Goal: Feedback & Contribution: Submit feedback/report problem

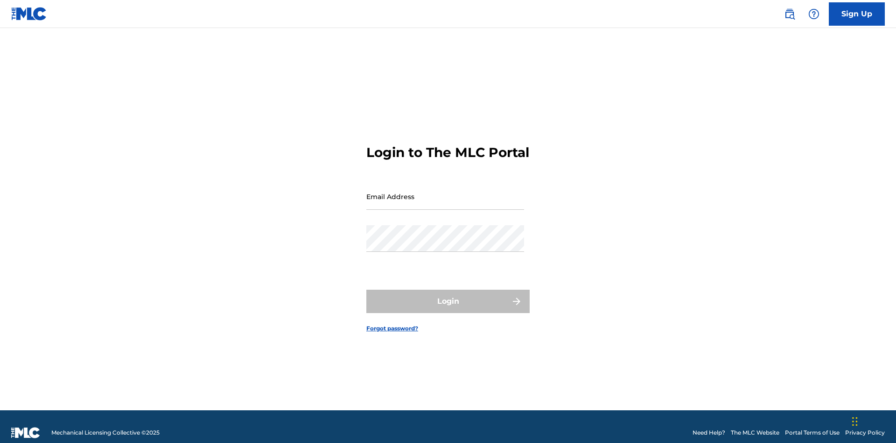
scroll to position [12, 0]
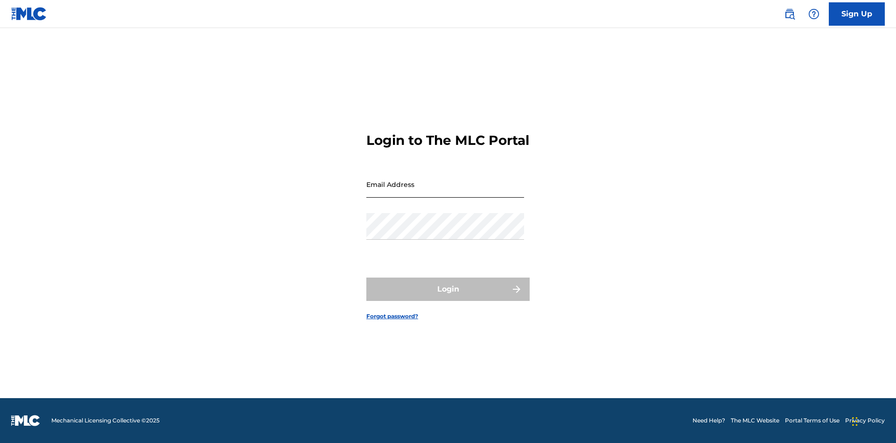
click at [445, 192] on input "Email Address" at bounding box center [445, 184] width 158 height 27
type input "[EMAIL_ADDRESS][DOMAIN_NAME]"
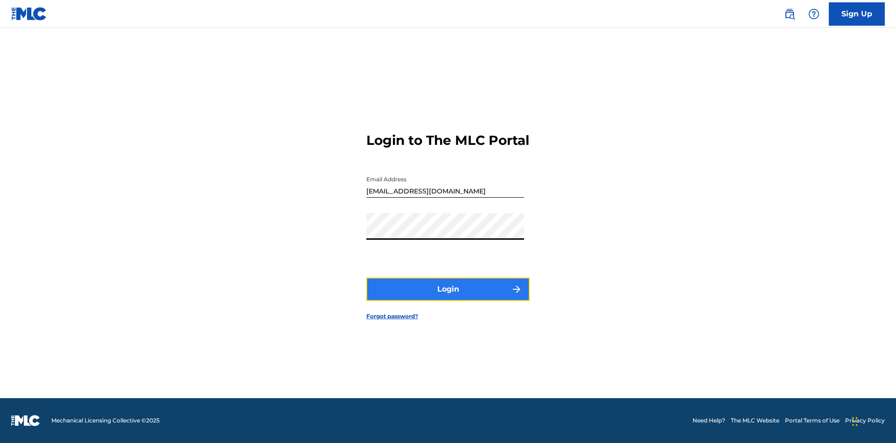
click at [448, 297] on button "Login" at bounding box center [447, 288] width 163 height 23
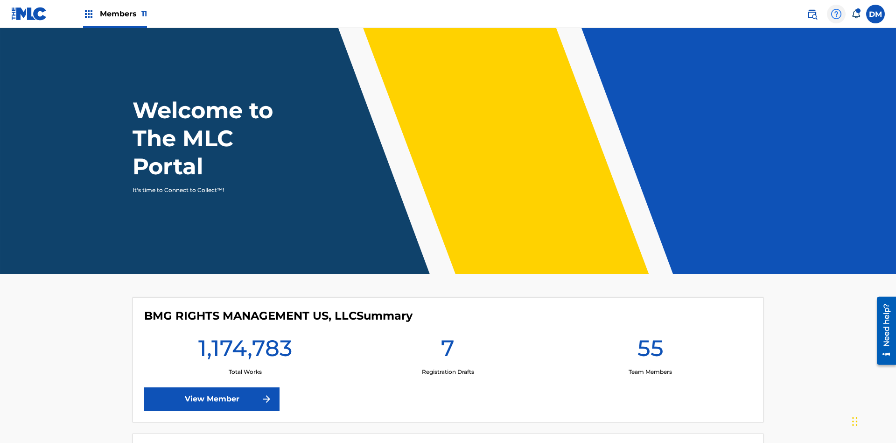
click at [836, 14] on img at bounding box center [836, 13] width 11 height 11
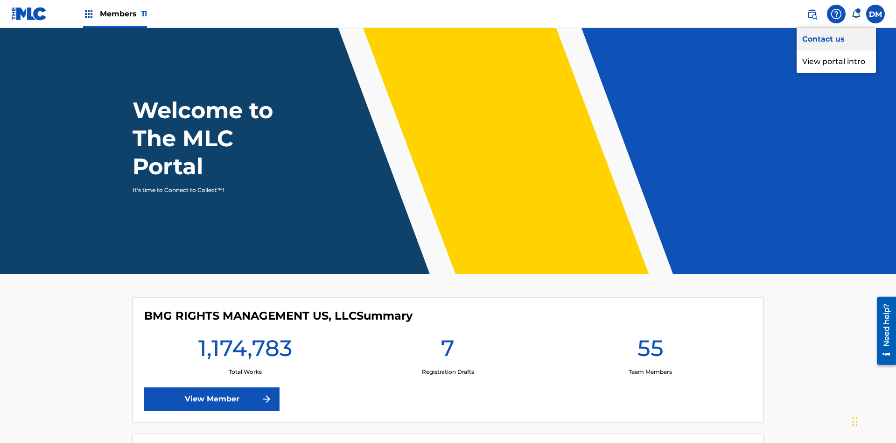
click at [836, 39] on link "Contact us" at bounding box center [836, 39] width 79 height 22
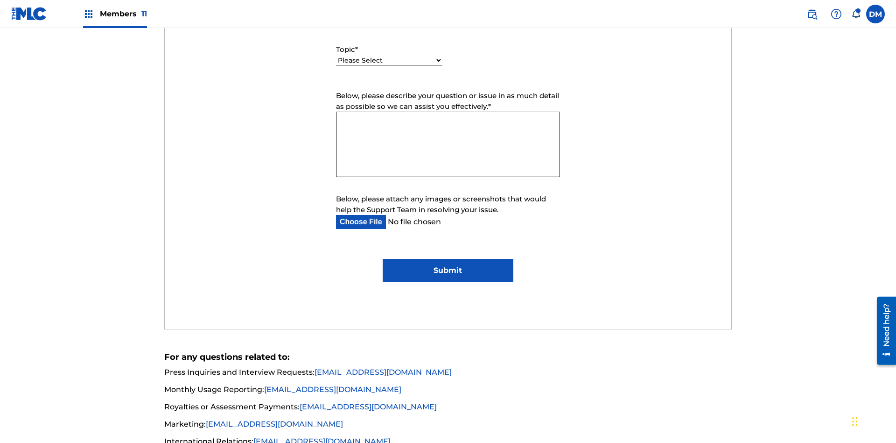
click at [389, 61] on select "Please Select I need help with my account I need help with managing my catalog …" at bounding box center [389, 61] width 106 height 10
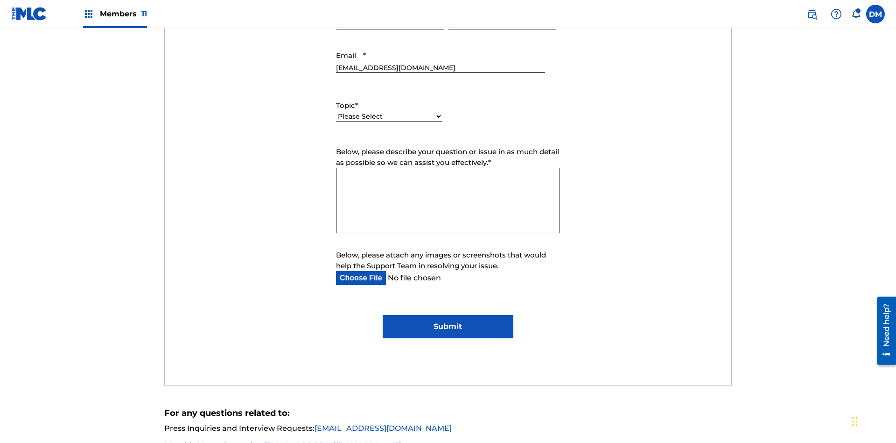
select select "I need help with managing my catalog"
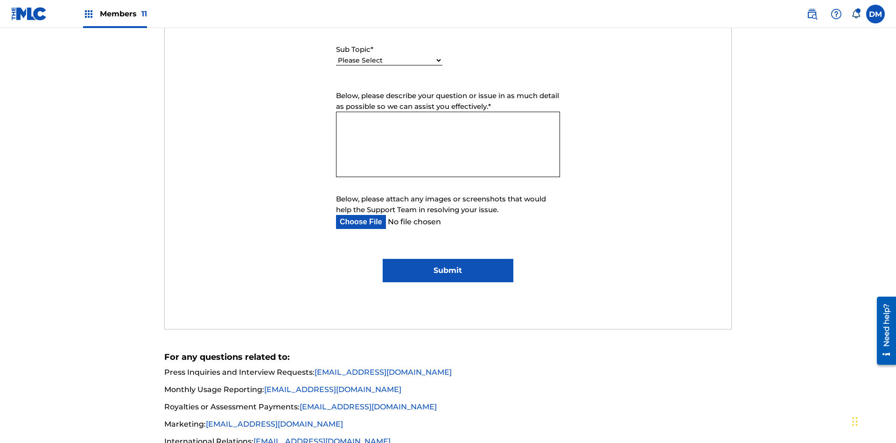
click at [389, 61] on select "Please Select I need help with CWR I need help registering my work(s) in The ML…" at bounding box center [389, 61] width 106 height 10
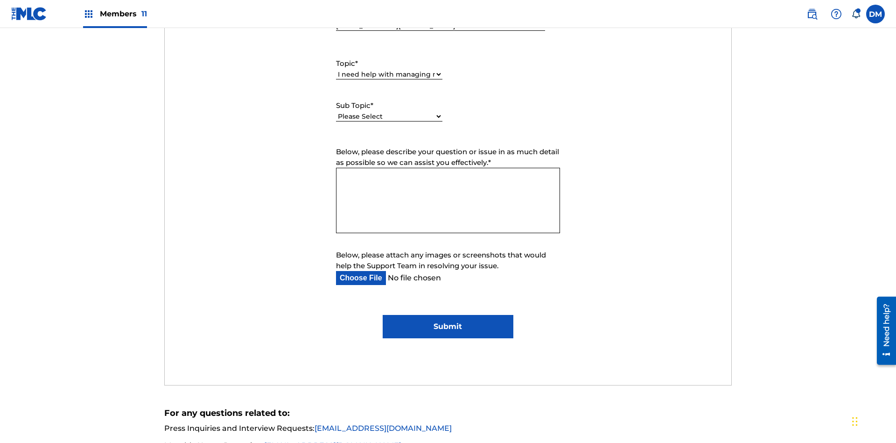
select select "I need help editing my works"
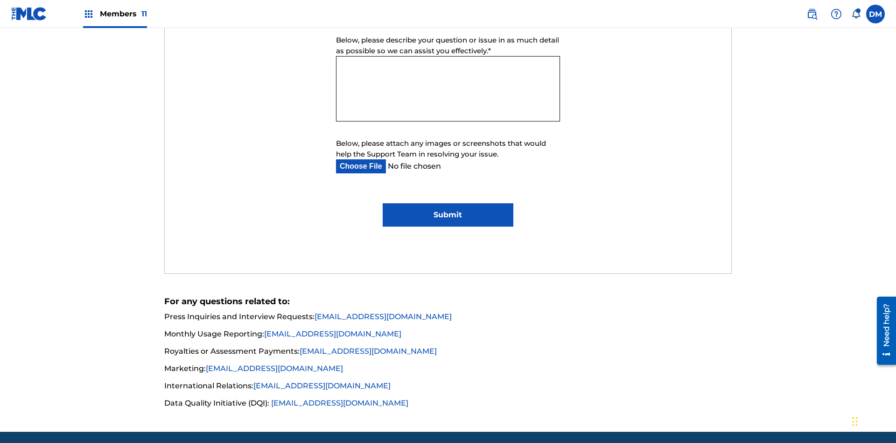
click at [448, 89] on textarea "Below, please describe your question or issue in as much detail as possible so …" at bounding box center [448, 88] width 224 height 65
type textarea "nB0x2qf7iIgZ3Ymmj7au"
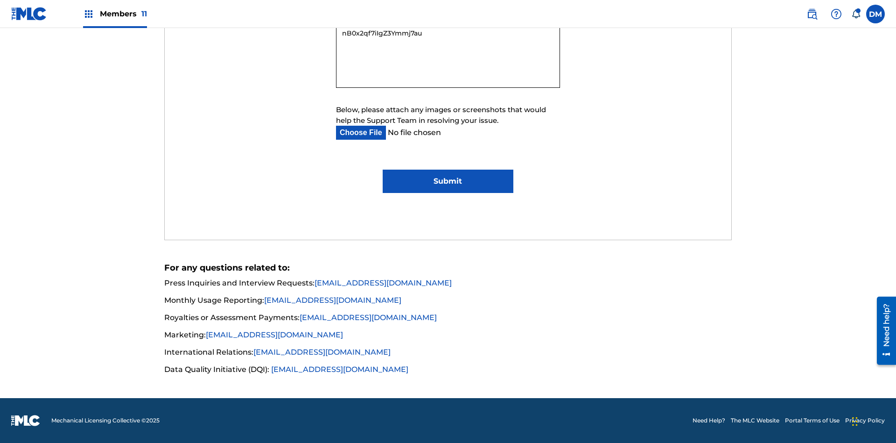
type input "C:\fakepath\jpg_test_document.jpg"
type textarea "nB0x2qf7iIgZ3Ymmj7au"
click at [448, 181] on input "Submit" at bounding box center [448, 180] width 130 height 23
